Goal: Task Accomplishment & Management: Manage account settings

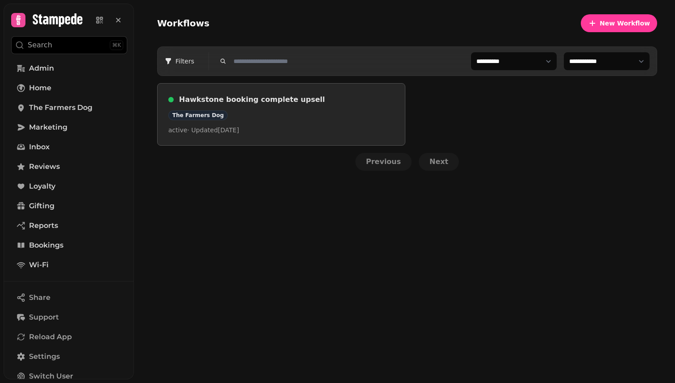
click at [344, 103] on h3 "Hawkstone booking complete upsell" at bounding box center [286, 99] width 215 height 11
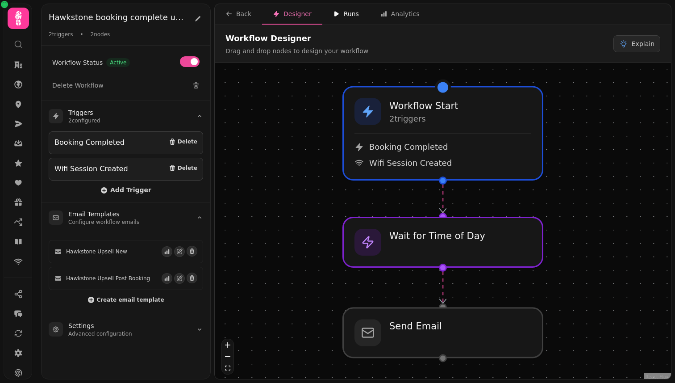
click at [342, 14] on div "Runs" at bounding box center [346, 13] width 26 height 9
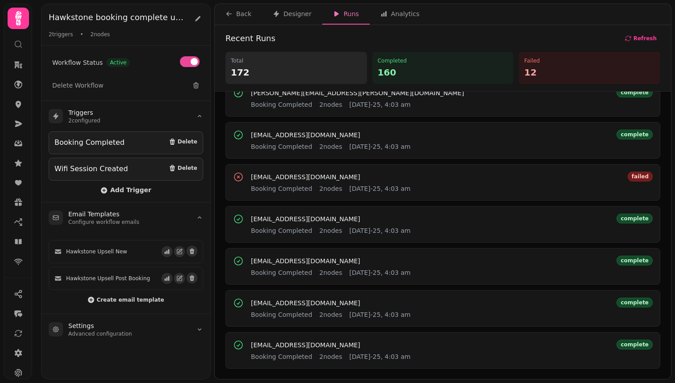
scroll to position [359, 0]
click at [314, 179] on span "[EMAIL_ADDRESS][DOMAIN_NAME]" at bounding box center [305, 176] width 109 height 6
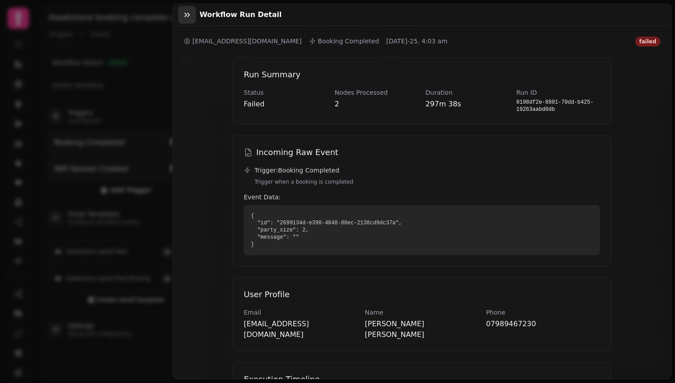
click at [184, 12] on icon "button" at bounding box center [187, 14] width 9 height 9
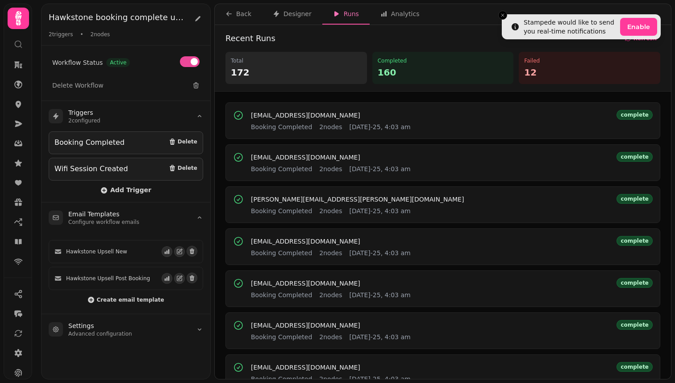
click at [529, 71] on p "12" at bounding box center [589, 72] width 131 height 13
click at [420, 15] on button "Analytics" at bounding box center [400, 14] width 61 height 21
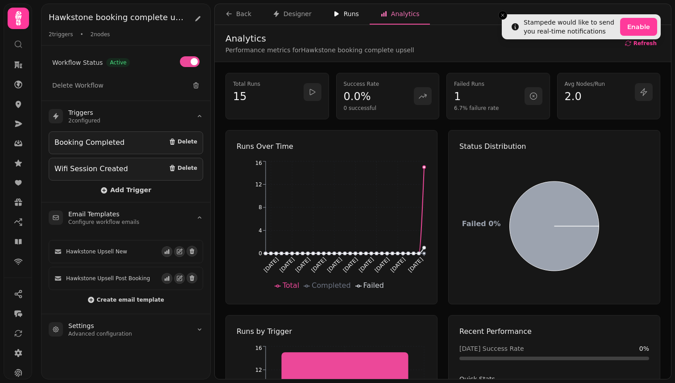
click at [343, 13] on div "Runs" at bounding box center [346, 13] width 26 height 9
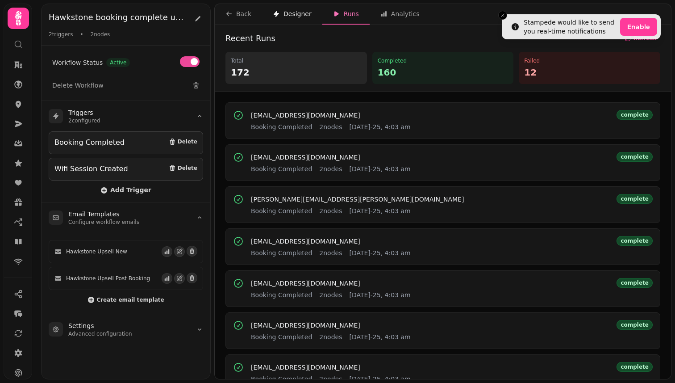
click at [290, 20] on button "Designer" at bounding box center [292, 14] width 60 height 21
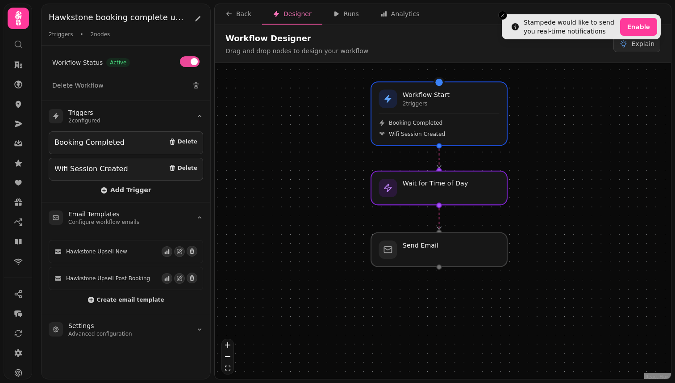
drag, startPoint x: 292, startPoint y: 130, endPoint x: 336, endPoint y: 112, distance: 48.0
click at [336, 112] on div "Workflow Start 2 trigger s Booking Completed Wifi Session Created Wait for Time…" at bounding box center [443, 222] width 456 height 318
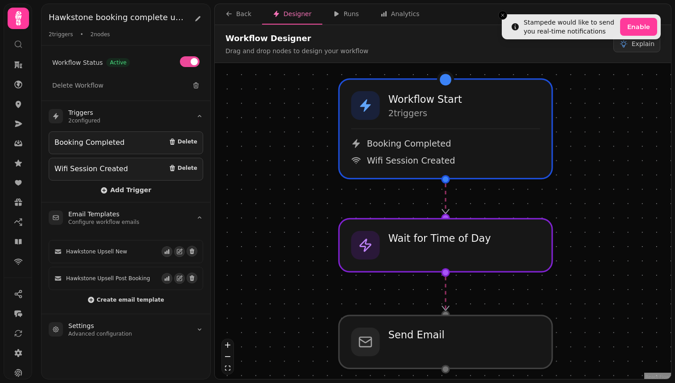
drag, startPoint x: 320, startPoint y: 156, endPoint x: 242, endPoint y: 185, distance: 83.0
click at [242, 185] on div "Workflow Start 2 trigger s Booking Completed Wifi Session Created Wait for Time…" at bounding box center [443, 222] width 456 height 318
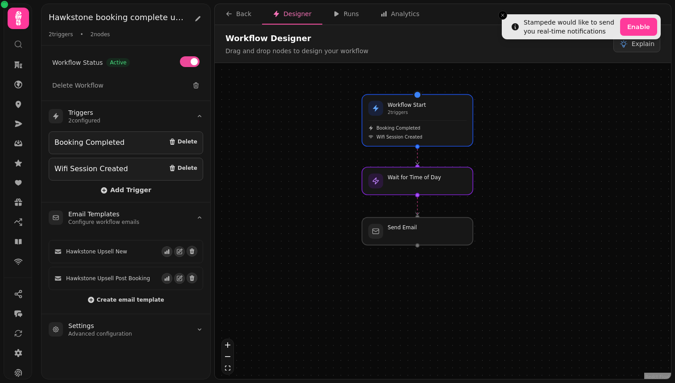
drag, startPoint x: 267, startPoint y: 191, endPoint x: 326, endPoint y: 152, distance: 70.4
click at [326, 152] on div "Workflow Start 2 trigger s Booking Completed Wifi Session Created Wait for Time…" at bounding box center [443, 222] width 456 height 318
click at [341, 11] on div "Runs" at bounding box center [346, 13] width 26 height 9
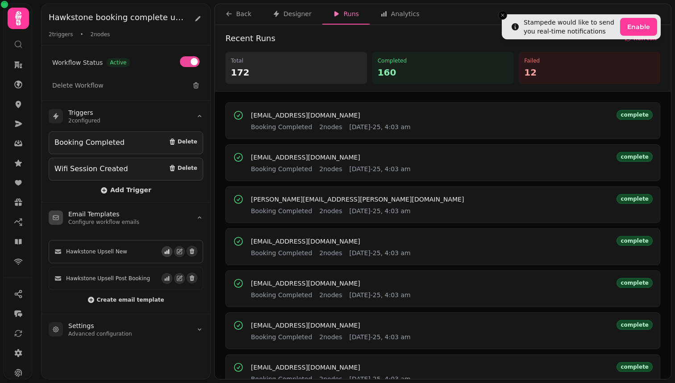
click at [168, 254] on button "button" at bounding box center [167, 251] width 11 height 11
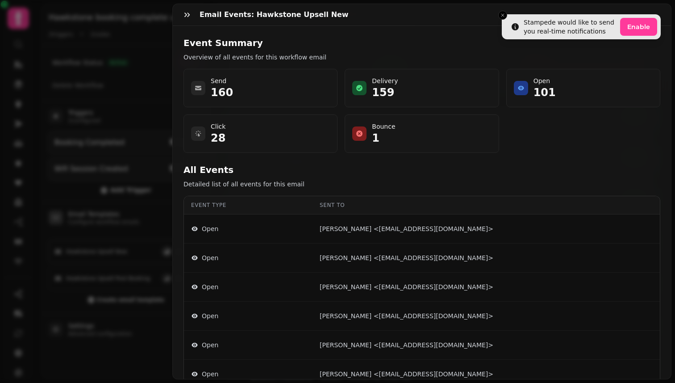
click at [168, 254] on div "Email Events: Hawkstone Upsell New Event Summary Overview of all events for thi…" at bounding box center [337, 198] width 675 height 368
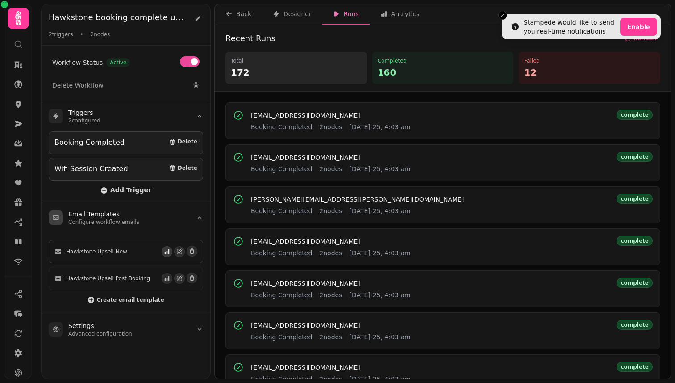
click at [169, 253] on button "button" at bounding box center [167, 251] width 11 height 11
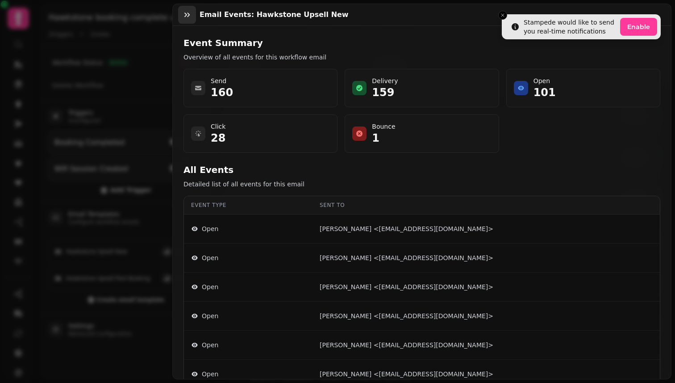
click at [193, 13] on button "button" at bounding box center [187, 15] width 18 height 18
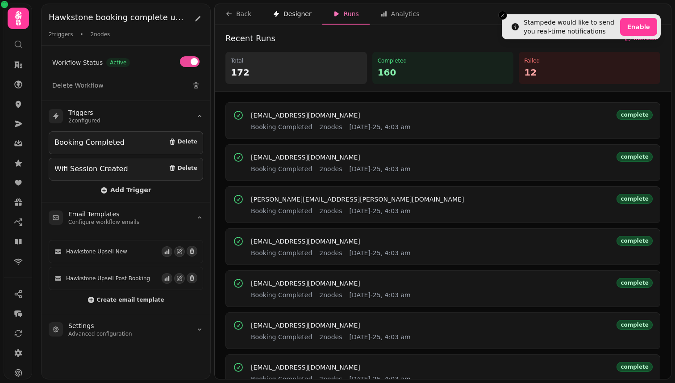
click at [286, 17] on div "Designer" at bounding box center [292, 13] width 39 height 9
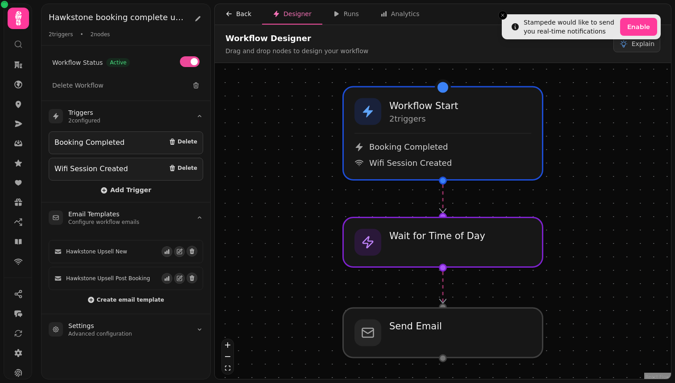
click at [234, 17] on div "Back" at bounding box center [239, 13] width 26 height 9
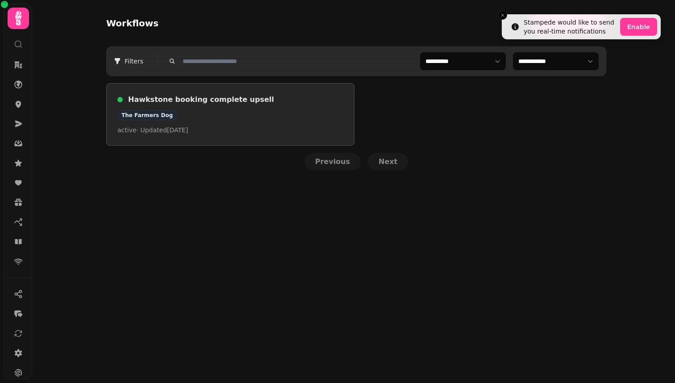
click at [251, 128] on p "active · Updated 25 Aug 2025" at bounding box center [230, 129] width 226 height 9
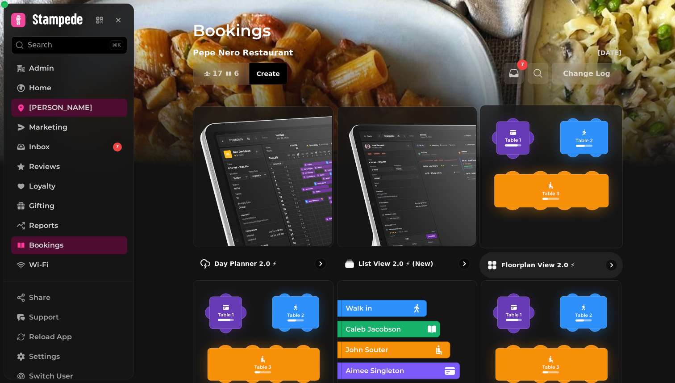
click at [544, 149] on img at bounding box center [550, 175] width 142 height 142
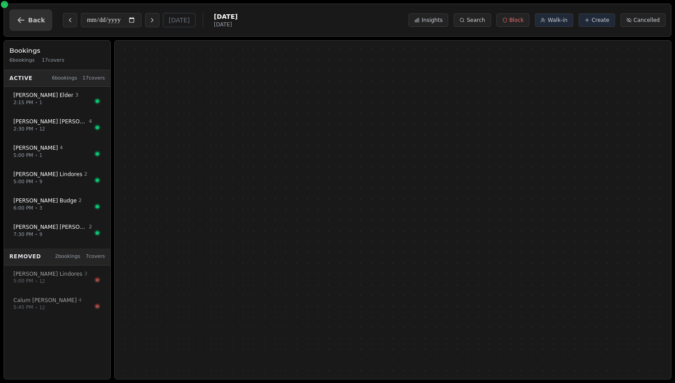
click at [39, 25] on button "Back" at bounding box center [30, 19] width 43 height 21
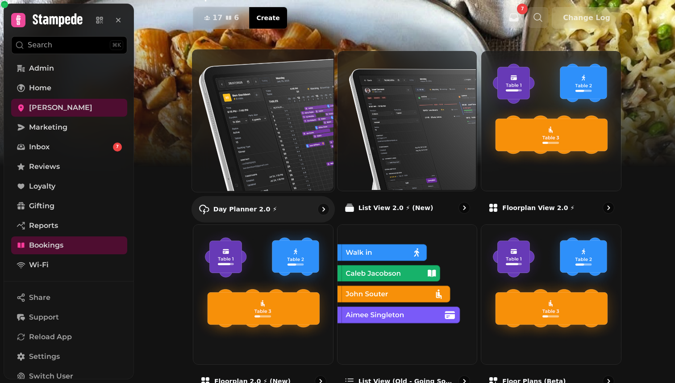
scroll to position [88, 0]
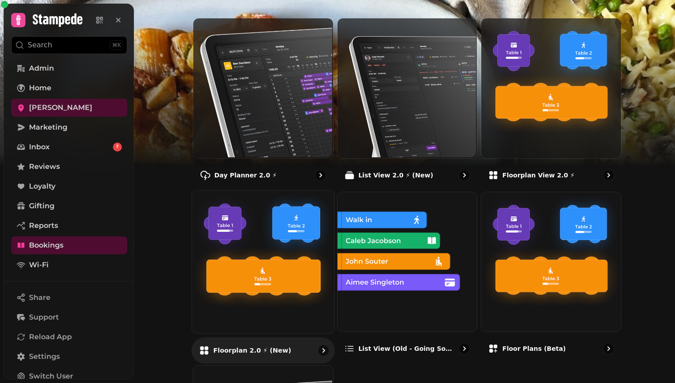
click at [301, 229] on img at bounding box center [262, 260] width 142 height 142
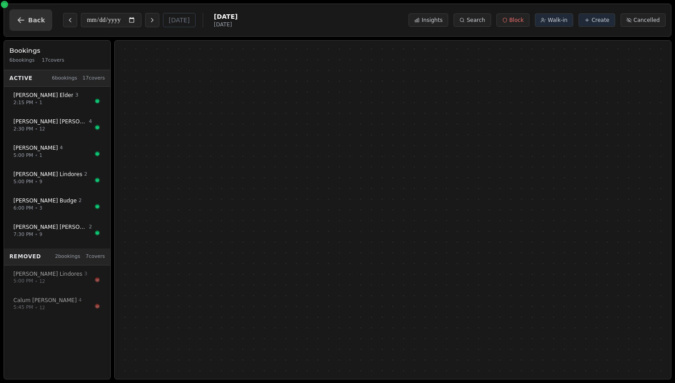
click at [33, 11] on button "Back" at bounding box center [30, 19] width 43 height 21
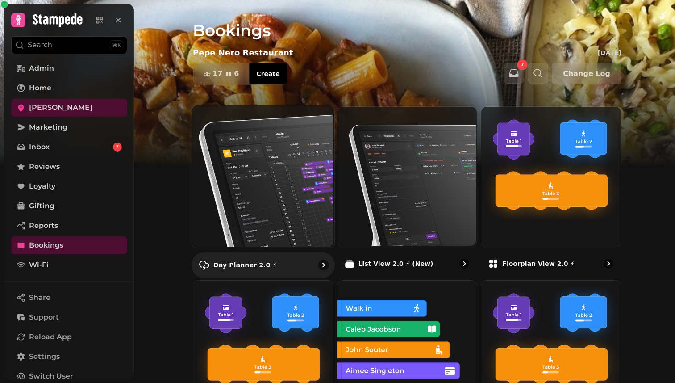
click at [308, 172] on img at bounding box center [262, 175] width 142 height 142
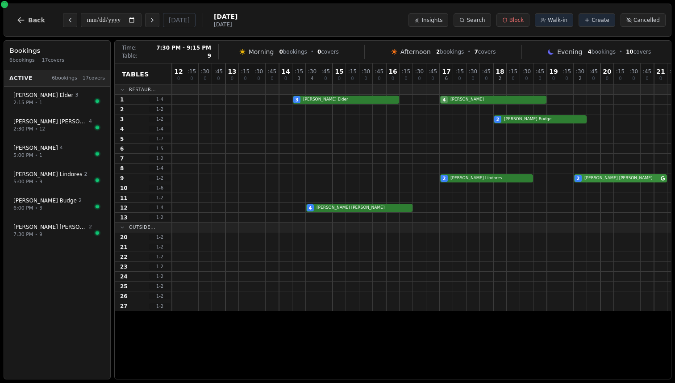
click at [620, 176] on div "2 Sheena Lindores 2 Michael Lindsay" at bounding box center [460, 178] width 576 height 10
select select "****"
select select "*"
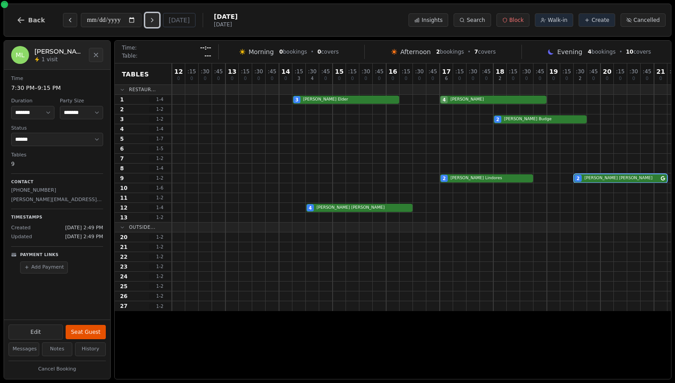
click at [156, 21] on icon "Next day" at bounding box center [152, 20] width 7 height 7
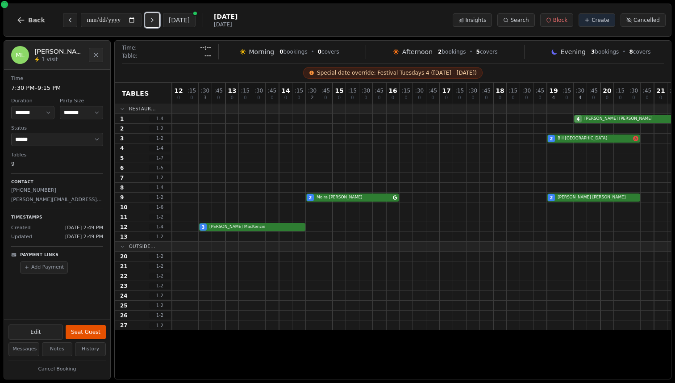
click at [156, 21] on icon "Next day" at bounding box center [152, 20] width 7 height 7
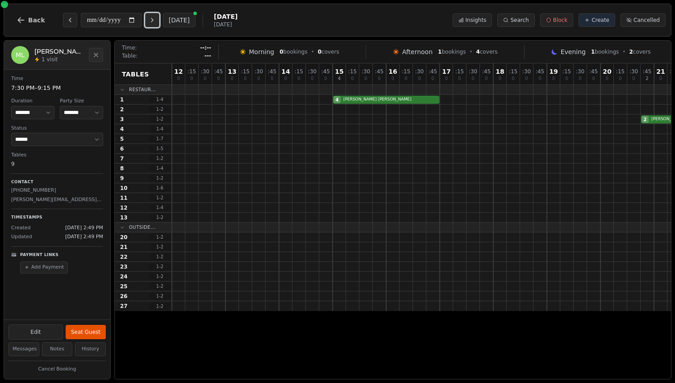
click at [156, 21] on icon "Next day" at bounding box center [152, 20] width 7 height 7
type input "**********"
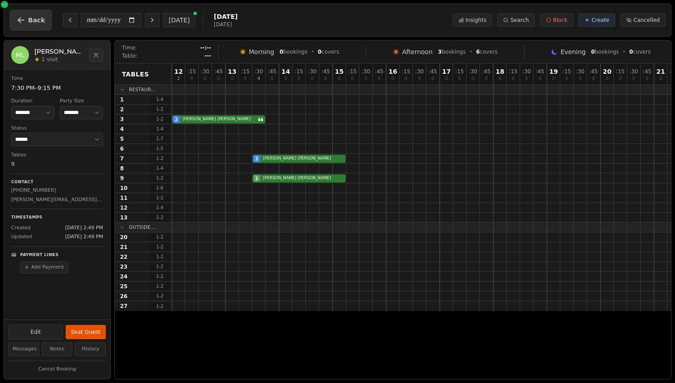
click at [16, 21] on button "Back" at bounding box center [30, 19] width 43 height 21
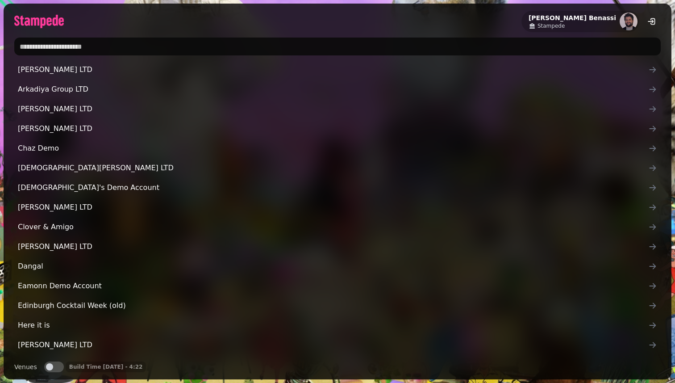
click at [251, 41] on input "text" at bounding box center [337, 47] width 647 height 18
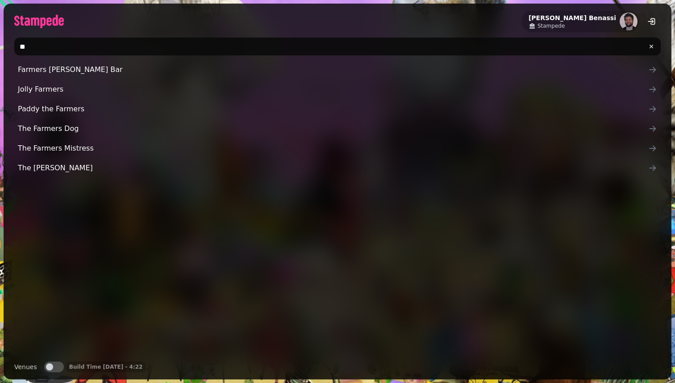
type input "*"
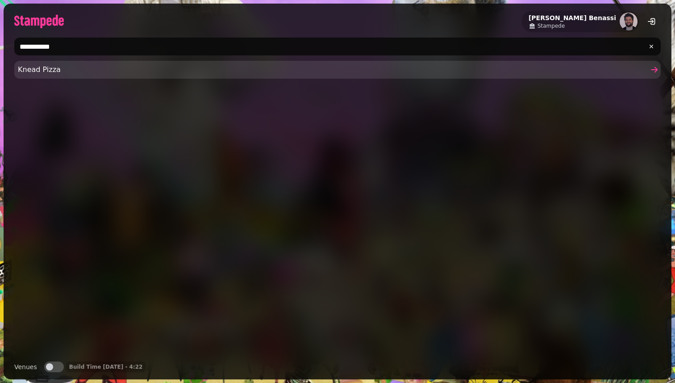
type input "**********"
click at [147, 68] on span "Knead Pizza" at bounding box center [333, 69] width 631 height 11
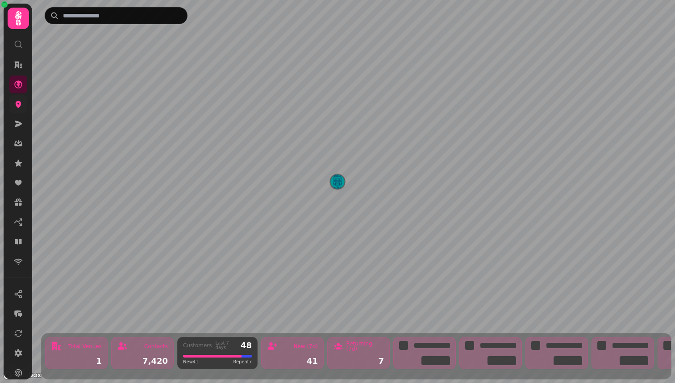
click at [23, 109] on link at bounding box center [18, 104] width 18 height 18
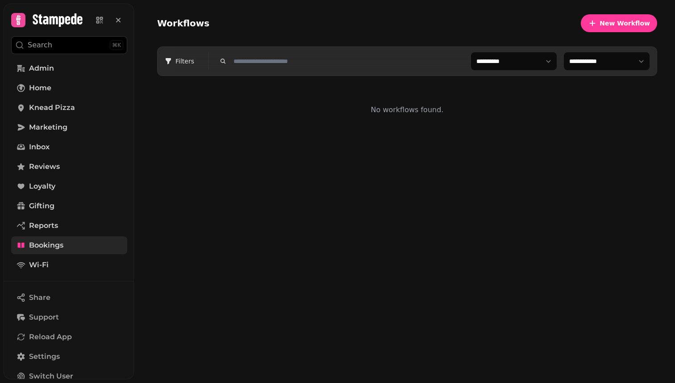
scroll to position [69, 0]
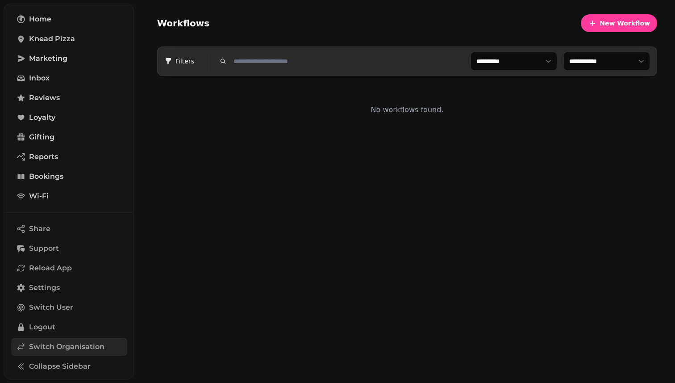
click at [81, 346] on span "Switch Organisation" at bounding box center [66, 346] width 75 height 11
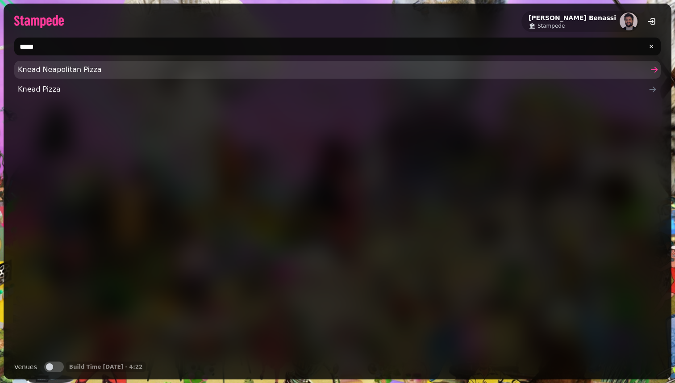
type input "*****"
click at [49, 74] on span "Knead Neapolitan Pizza" at bounding box center [333, 69] width 631 height 11
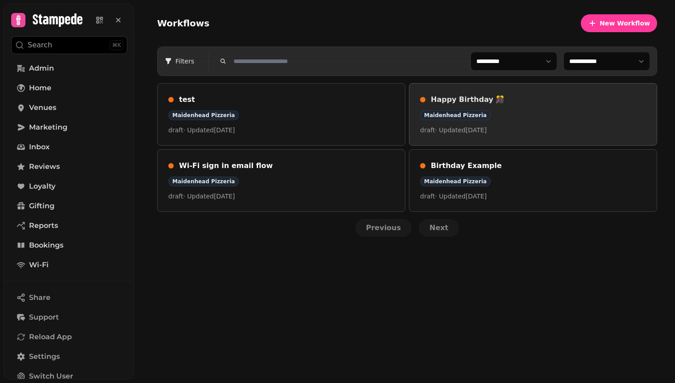
click at [498, 108] on div "Happy Birthday 🎊 Maidenhead Pizzeria draft · Updated [DATE]" at bounding box center [533, 114] width 226 height 40
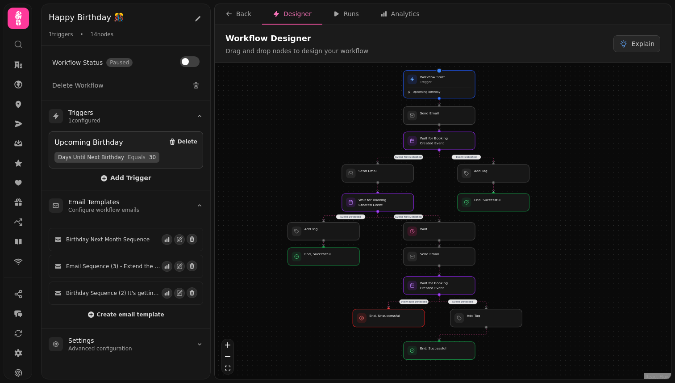
drag, startPoint x: 370, startPoint y: 297, endPoint x: 341, endPoint y: 289, distance: 30.4
click at [341, 289] on div "Event Detected Event Not Detected Event Detected Event Not Detected Event Not D…" at bounding box center [443, 222] width 456 height 318
click at [171, 21] on h2 "Happy Birthday 🎊" at bounding box center [118, 17] width 138 height 13
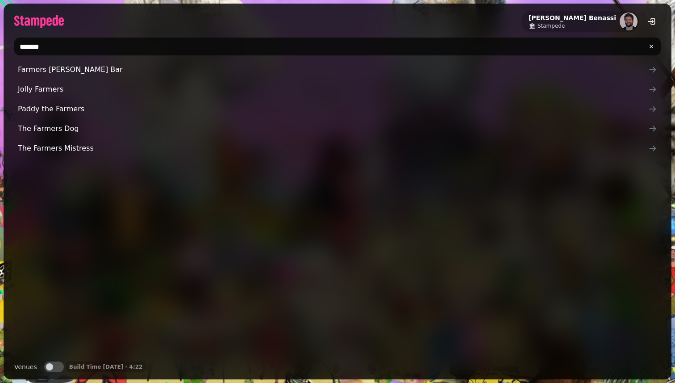
type input "*******"
click at [71, 193] on div "Farmers Homer Bar Jolly Farmers Paddy the Farmers The Farmers Dog The Farmers M…" at bounding box center [337, 207] width 647 height 293
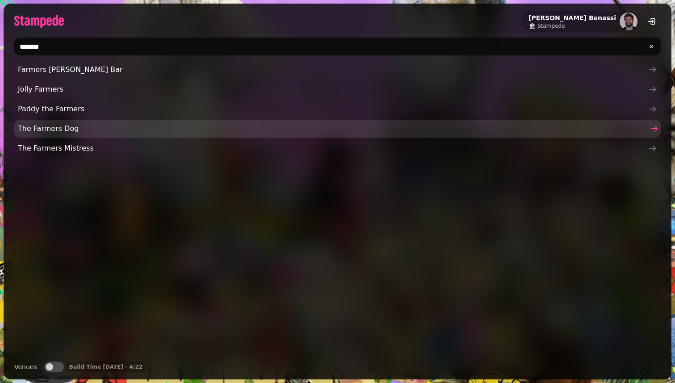
click at [72, 129] on span "The Farmers Dog" at bounding box center [333, 128] width 631 height 11
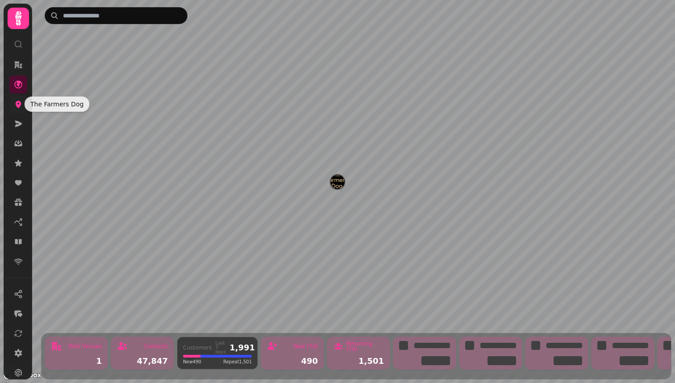
click at [21, 108] on icon at bounding box center [18, 104] width 9 height 9
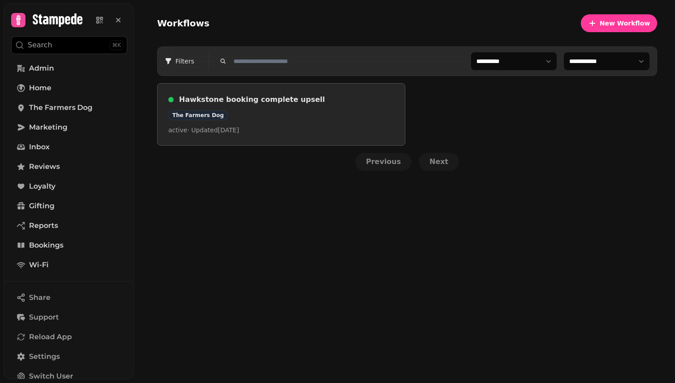
click at [237, 99] on h3 "Hawkstone booking complete upsell" at bounding box center [286, 99] width 215 height 11
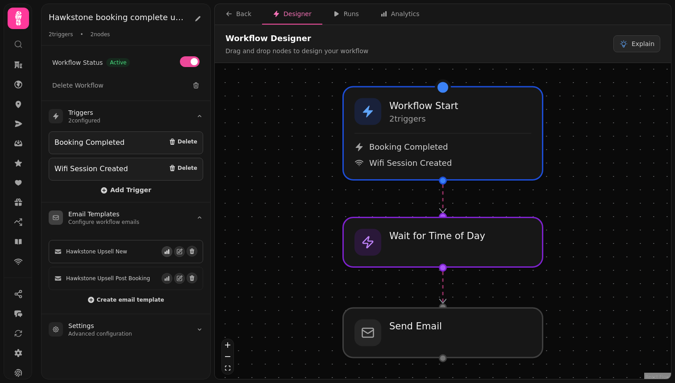
click at [167, 249] on icon "button" at bounding box center [167, 251] width 5 height 5
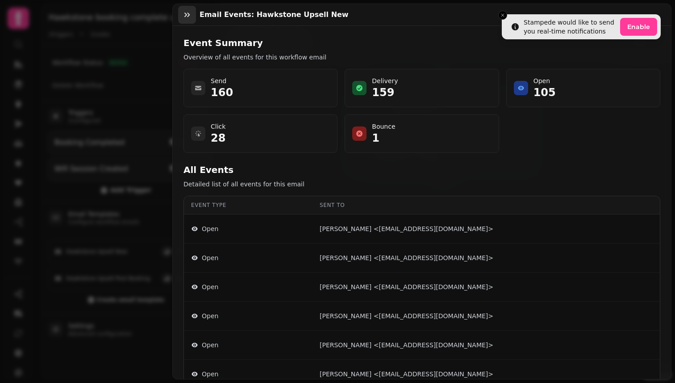
click at [184, 12] on icon "button" at bounding box center [187, 14] width 9 height 9
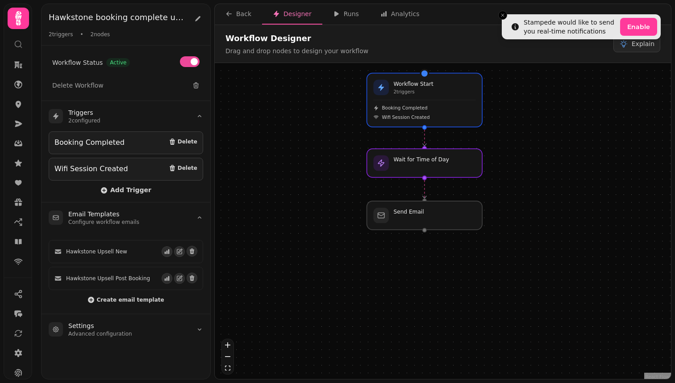
drag, startPoint x: 268, startPoint y: 204, endPoint x: 308, endPoint y: 148, distance: 68.4
click at [308, 148] on div "Workflow Start 2 trigger s Booking Completed Wifi Session Created Wait for Time…" at bounding box center [443, 222] width 456 height 318
click at [168, 249] on icon "button" at bounding box center [167, 251] width 5 height 5
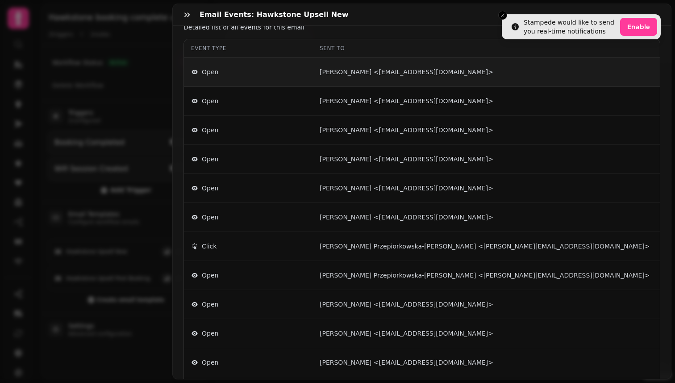
scroll to position [161, 0]
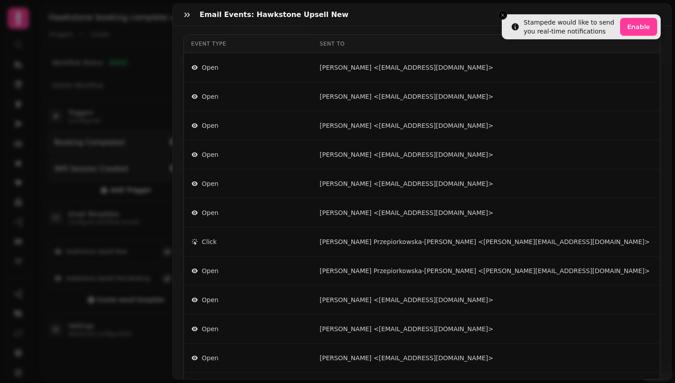
click at [500, 17] on div "Email Events: Hawkstone Upsell New" at bounding box center [422, 15] width 498 height 22
drag, startPoint x: 530, startPoint y: 25, endPoint x: 530, endPoint y: 0, distance: 25.0
click at [530, 8] on div "Email Events: Hawkstone Upsell New" at bounding box center [422, 15] width 498 height 22
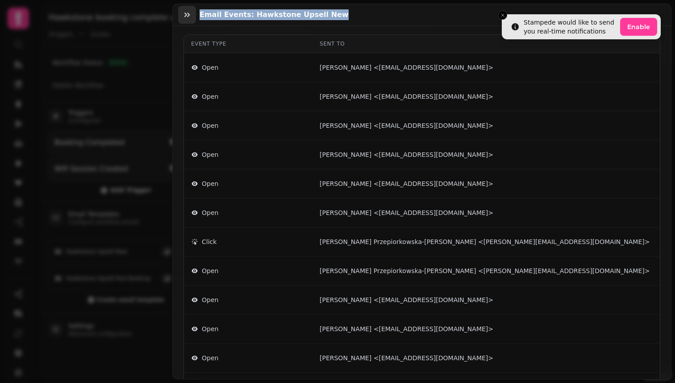
click at [191, 19] on button "button" at bounding box center [187, 15] width 18 height 18
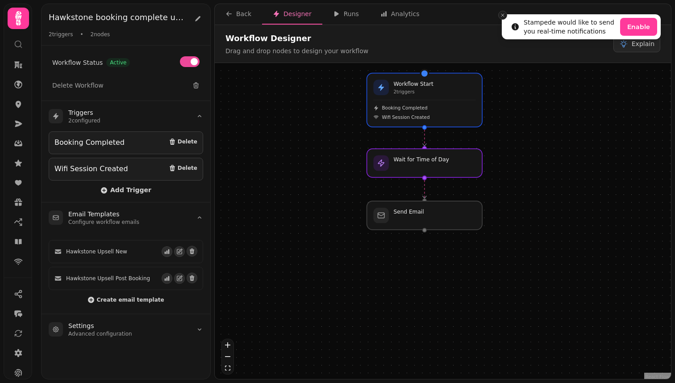
click at [503, 14] on icon "Close toast" at bounding box center [502, 15] width 5 height 5
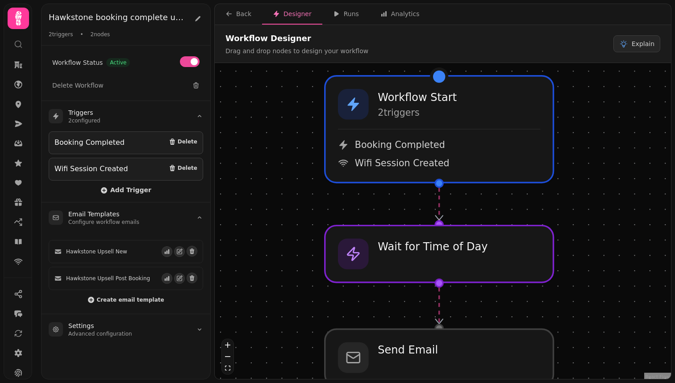
drag, startPoint x: 499, startPoint y: 200, endPoint x: 622, endPoint y: 360, distance: 202.0
click at [622, 360] on div "Workflow Start 2 trigger s Booking Completed Wifi Session Created Wait for Time…" at bounding box center [443, 222] width 456 height 318
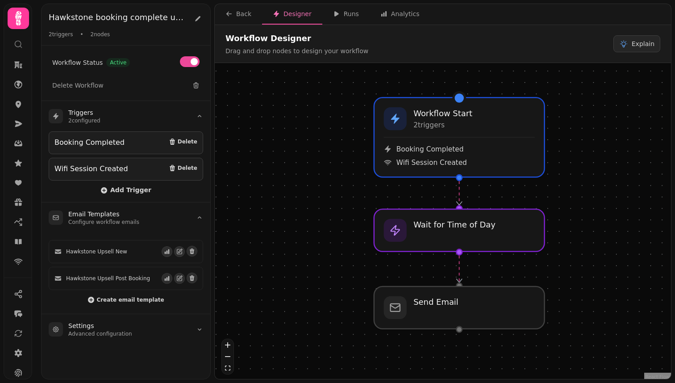
drag, startPoint x: 622, startPoint y: 360, endPoint x: 594, endPoint y: 313, distance: 54.6
click at [594, 313] on div "Workflow Start 2 trigger s Booking Completed Wifi Session Created Wait for Time…" at bounding box center [443, 222] width 456 height 318
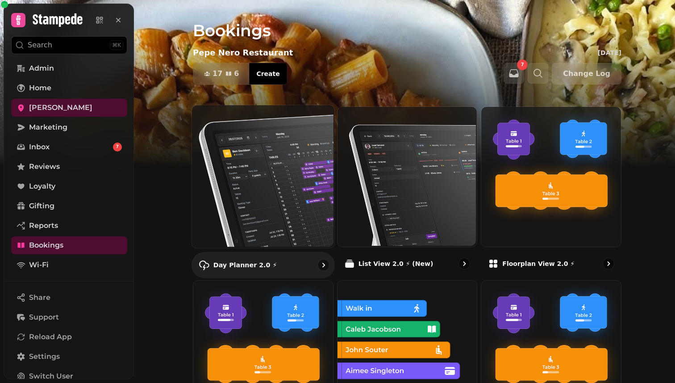
click at [290, 172] on img at bounding box center [262, 175] width 142 height 142
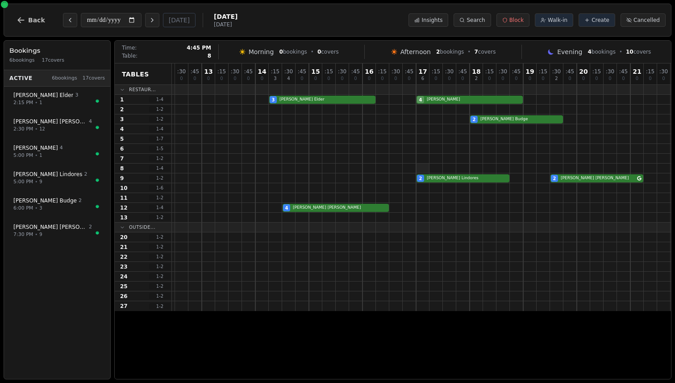
scroll to position [0, 77]
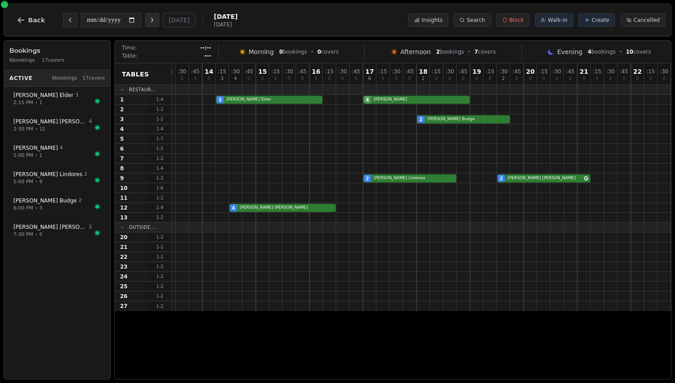
click at [155, 19] on icon "Next day" at bounding box center [152, 20] width 7 height 7
type input "**********"
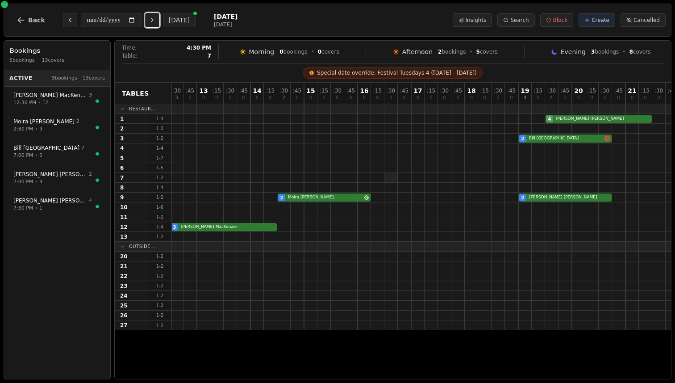
scroll to position [0, 0]
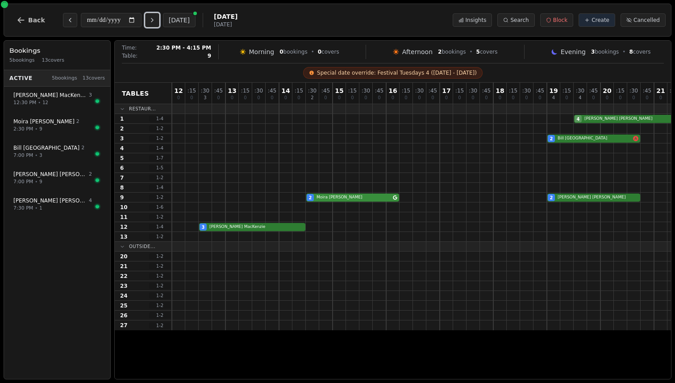
click at [348, 198] on div "2 Moira Dunn 2 Margaret Miller" at bounding box center [460, 197] width 576 height 10
select select "****"
select select "*"
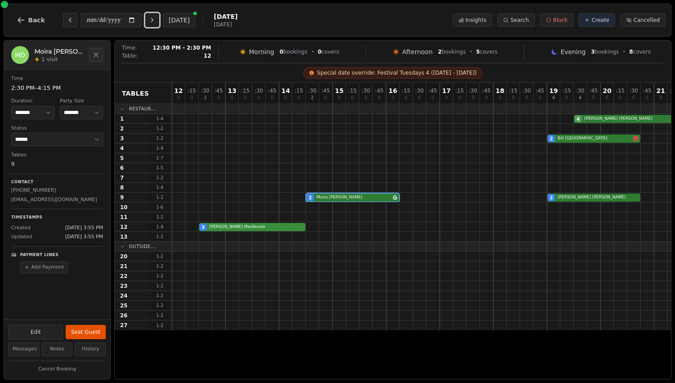
click at [257, 225] on div "3 Eric MacKenzie" at bounding box center [460, 227] width 576 height 10
select select "****"
select select "*"
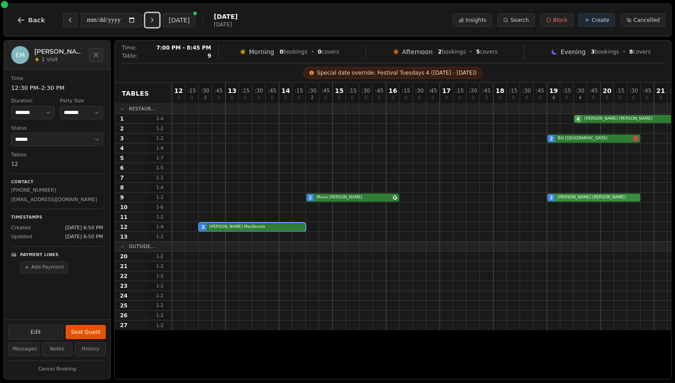
click at [593, 200] on div "2 Moira Dunn 2 Margaret Miller" at bounding box center [460, 197] width 576 height 10
select select "****"
select select "*"
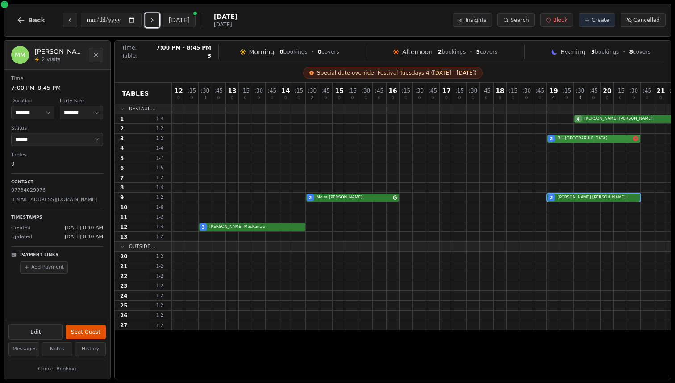
click at [581, 140] on div "2 Bill Langsdorf" at bounding box center [460, 139] width 576 height 10
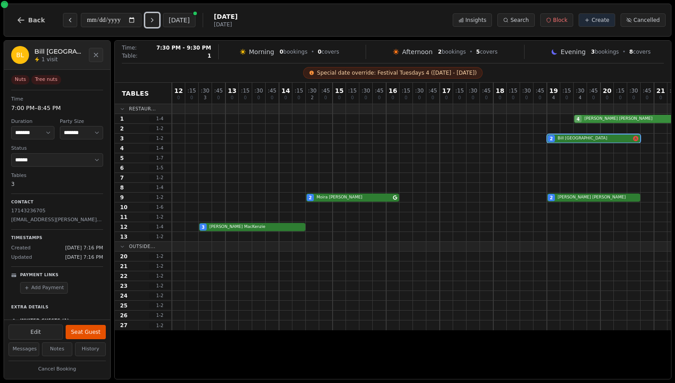
click at [596, 116] on div "4 madeleine beck-wanger" at bounding box center [460, 119] width 576 height 10
select select "****"
select select "*"
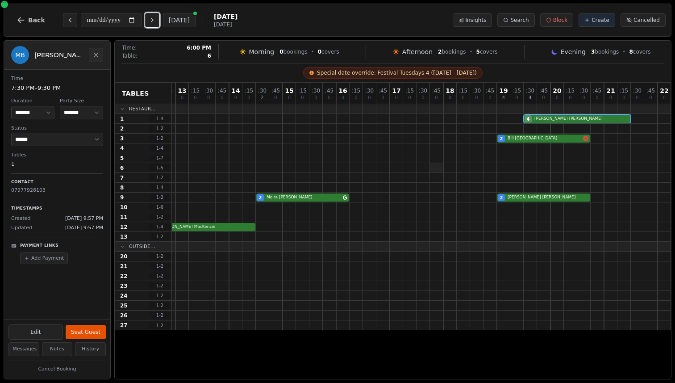
scroll to position [0, 77]
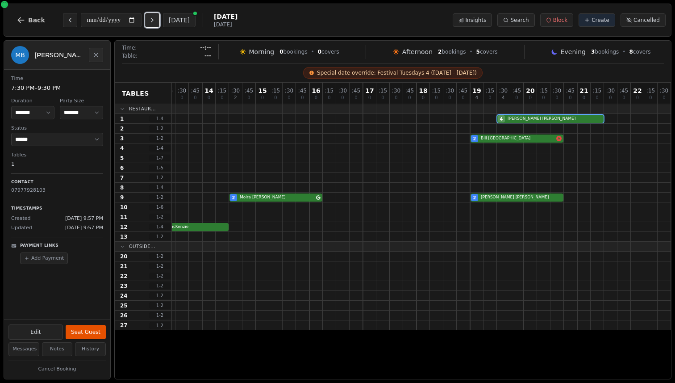
click at [155, 23] on icon "Next day" at bounding box center [152, 20] width 7 height 7
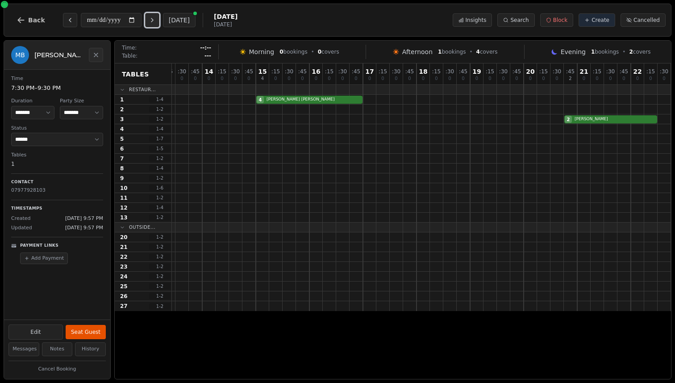
click at [155, 23] on icon "Next day" at bounding box center [152, 20] width 7 height 7
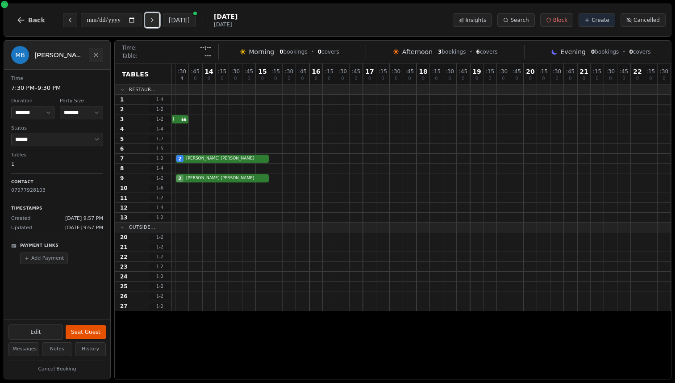
click at [155, 23] on icon "Next day" at bounding box center [152, 20] width 7 height 7
type input "**********"
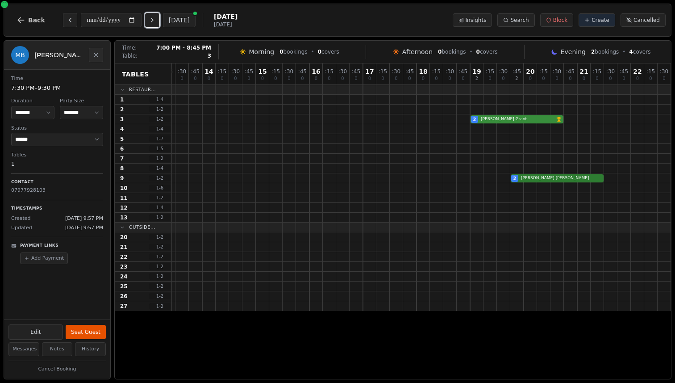
click at [507, 119] on div "2 Norman Grant VIP customer (11 visits)" at bounding box center [383, 119] width 576 height 10
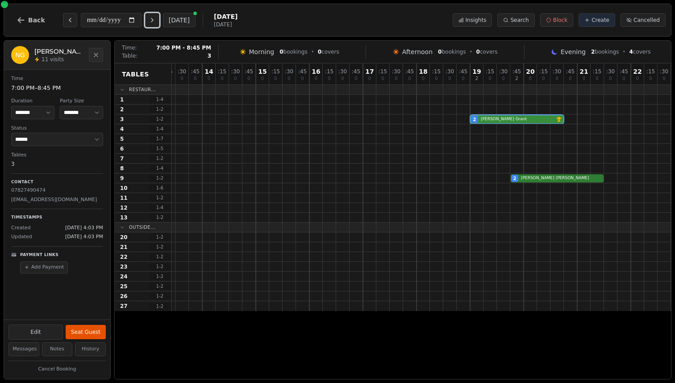
select select "****"
select select "*"
click at [554, 180] on div "2 Alison Rinaldi" at bounding box center [383, 178] width 576 height 10
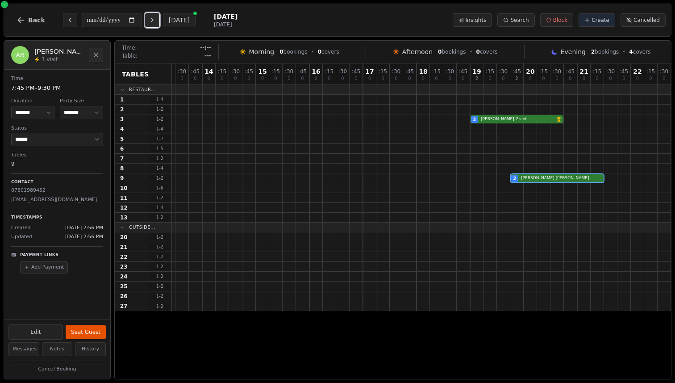
click at [156, 17] on icon "Next day" at bounding box center [152, 20] width 7 height 7
type input "**********"
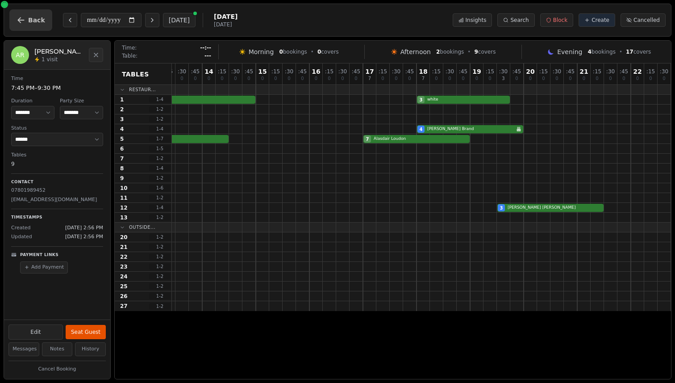
click at [27, 25] on button "Back" at bounding box center [30, 19] width 43 height 21
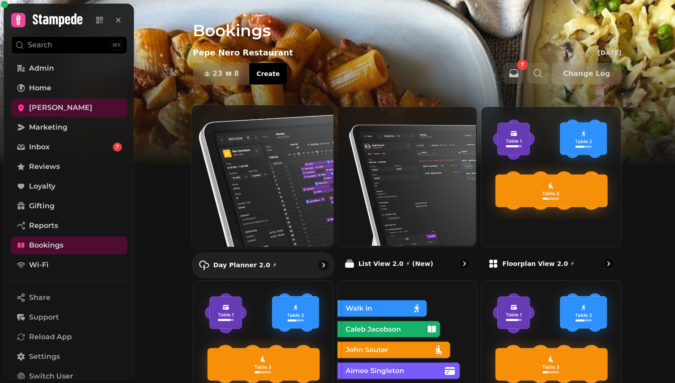
click at [278, 166] on img at bounding box center [262, 175] width 142 height 142
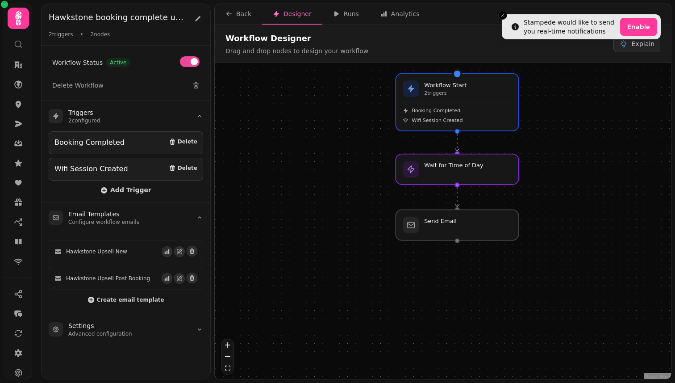
drag, startPoint x: 533, startPoint y: 317, endPoint x: 538, endPoint y: 247, distance: 69.8
click at [538, 247] on div "Workflow Start 2 trigger s Booking Completed Wifi Session Created Wait for Time…" at bounding box center [443, 222] width 456 height 318
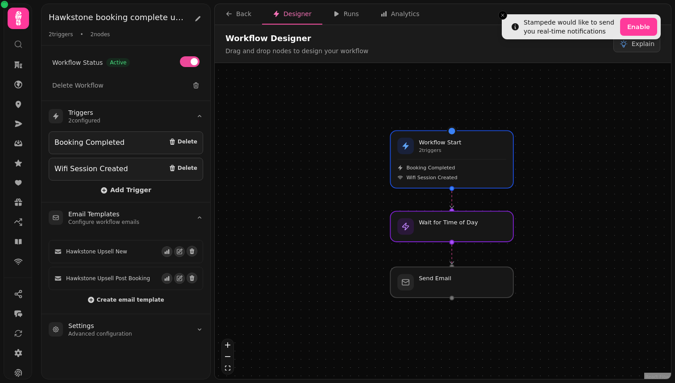
drag, startPoint x: 345, startPoint y: 222, endPoint x: 337, endPoint y: 272, distance: 50.1
click at [337, 272] on div "Workflow Start 2 trigger s Booking Completed Wifi Session Created Wait for Time…" at bounding box center [443, 222] width 456 height 318
click at [347, 13] on div "Runs" at bounding box center [346, 13] width 26 height 9
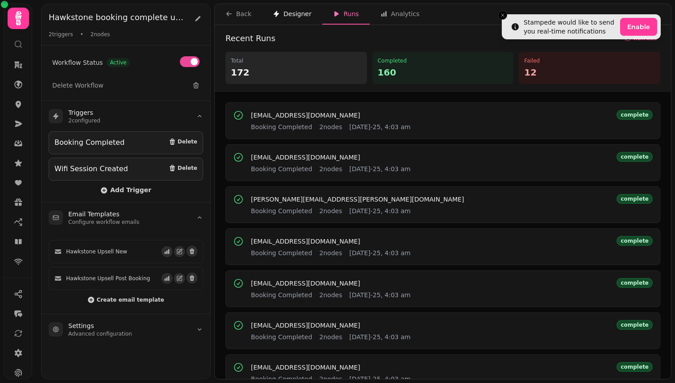
click at [290, 15] on div "Designer" at bounding box center [292, 13] width 39 height 9
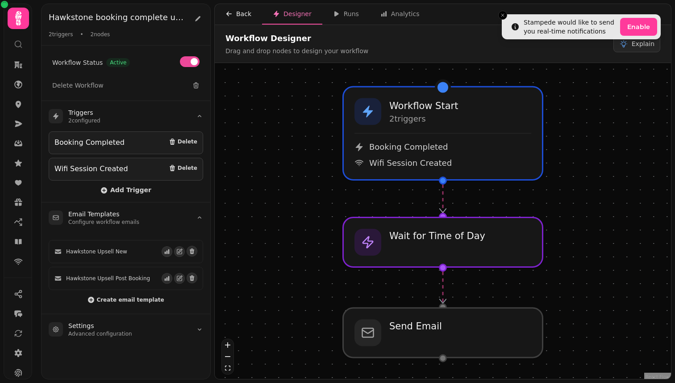
click at [245, 15] on div "Back" at bounding box center [239, 13] width 26 height 9
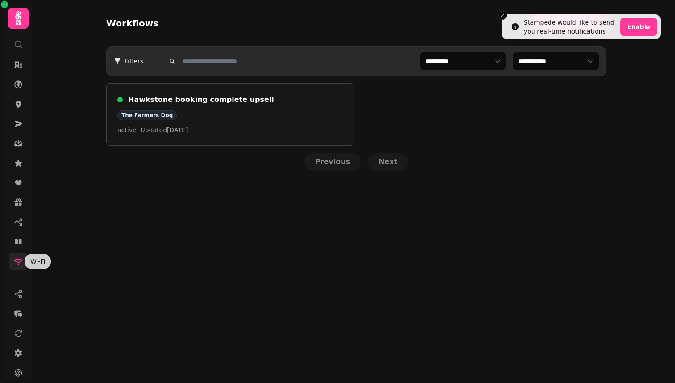
click at [18, 265] on icon at bounding box center [18, 261] width 9 height 9
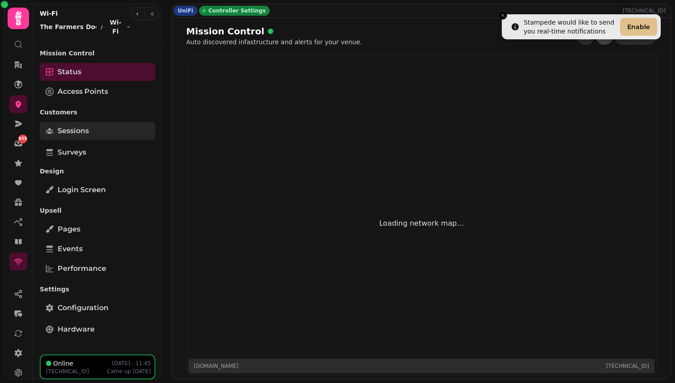
click at [126, 126] on link "Sessions" at bounding box center [98, 131] width 116 height 18
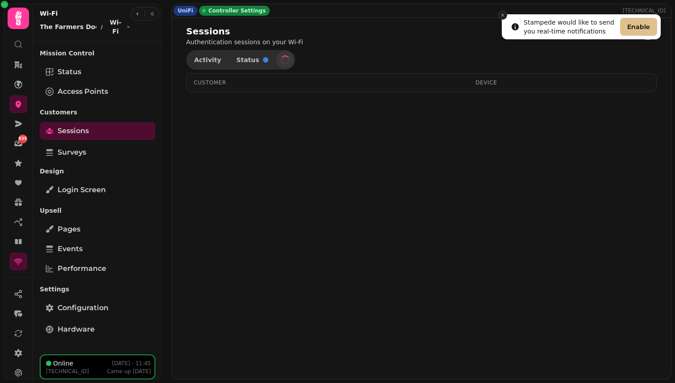
click at [504, 16] on line "Close toast" at bounding box center [503, 15] width 3 height 3
